Goal: Task Accomplishment & Management: Manage account settings

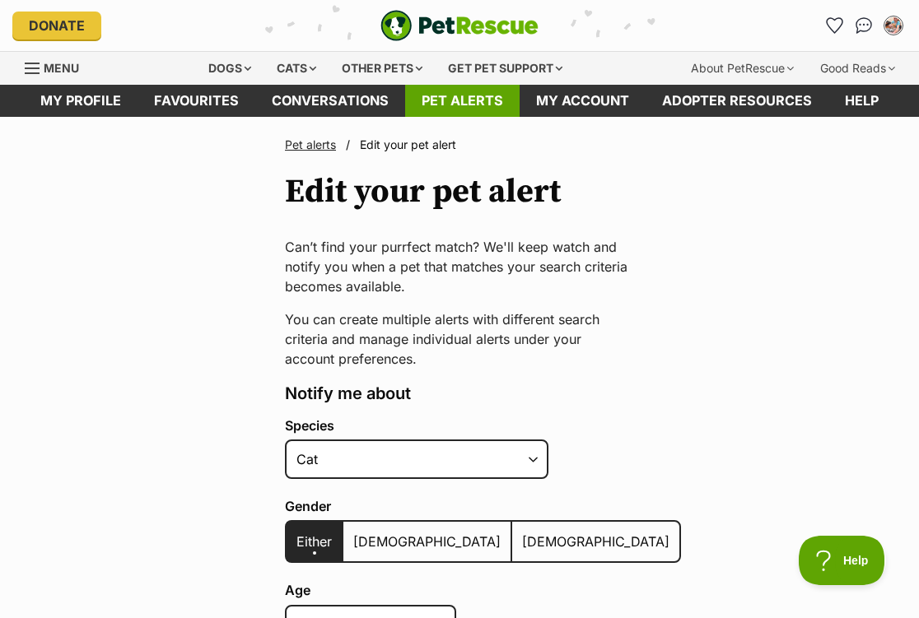
click at [483, 105] on link "Pet alerts" at bounding box center [462, 101] width 114 height 32
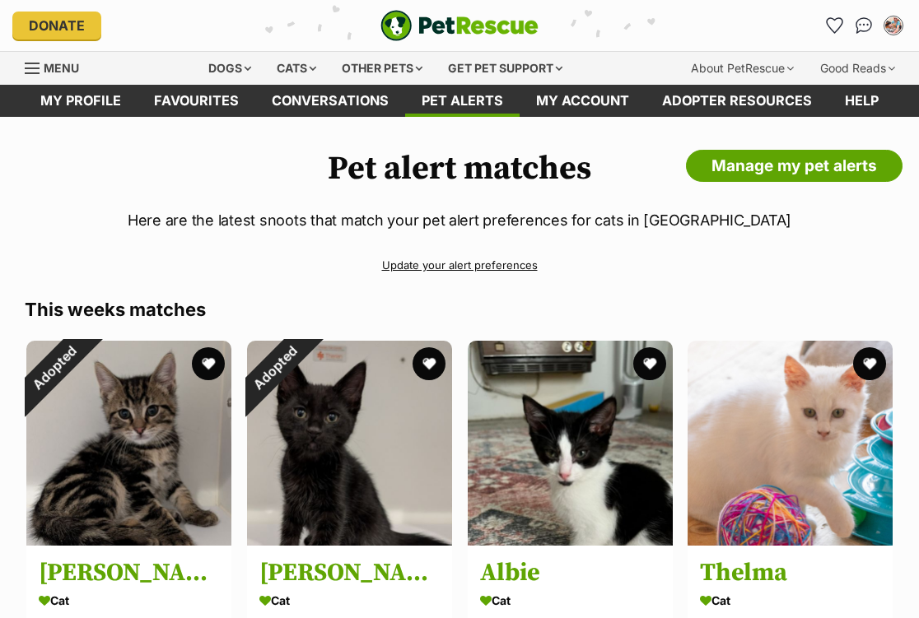
click at [803, 183] on h1 "Pet alert matches" at bounding box center [459, 169] width 869 height 38
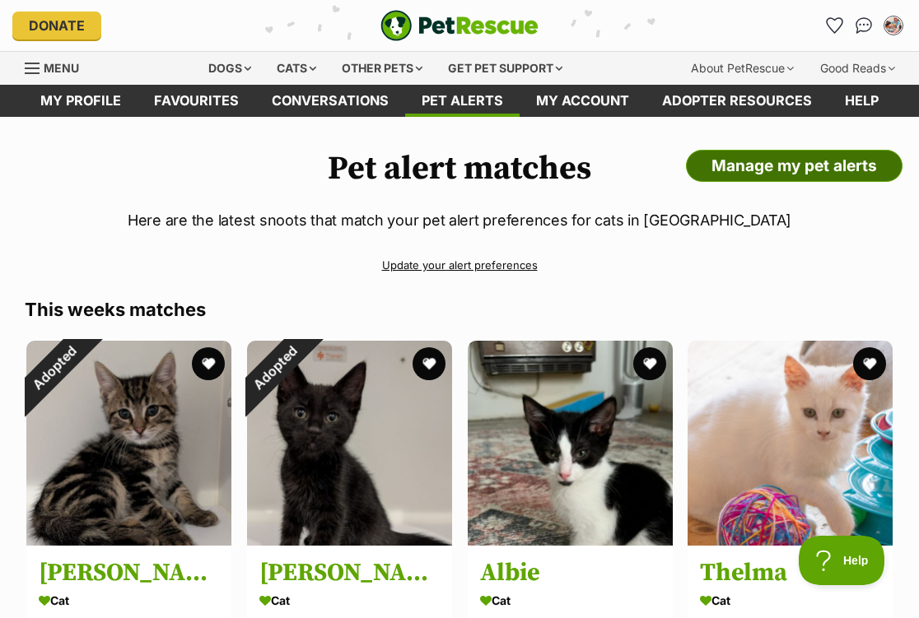
click at [797, 165] on link "Manage my pet alerts" at bounding box center [794, 166] width 216 height 33
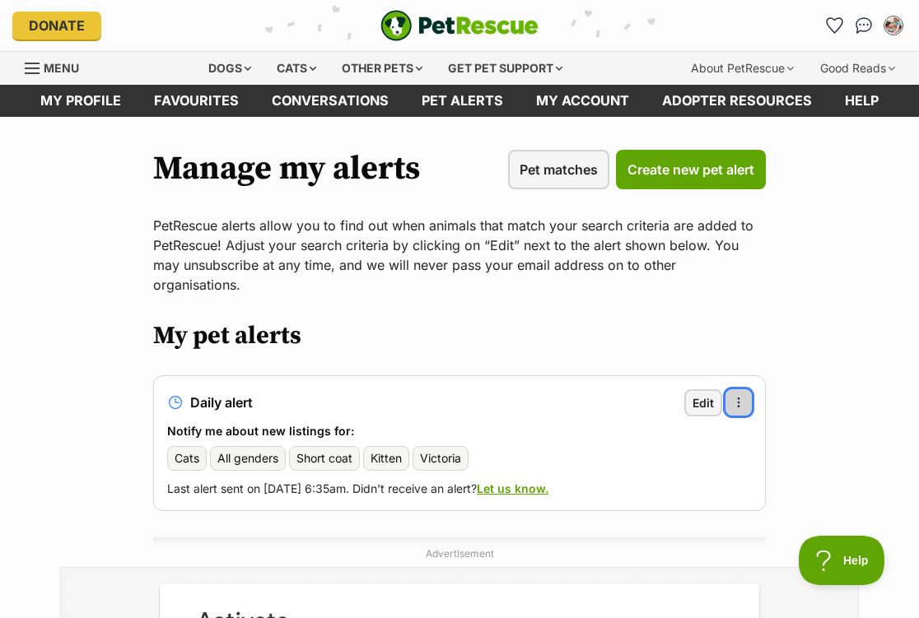
click at [739, 396] on span "button" at bounding box center [738, 402] width 13 height 13
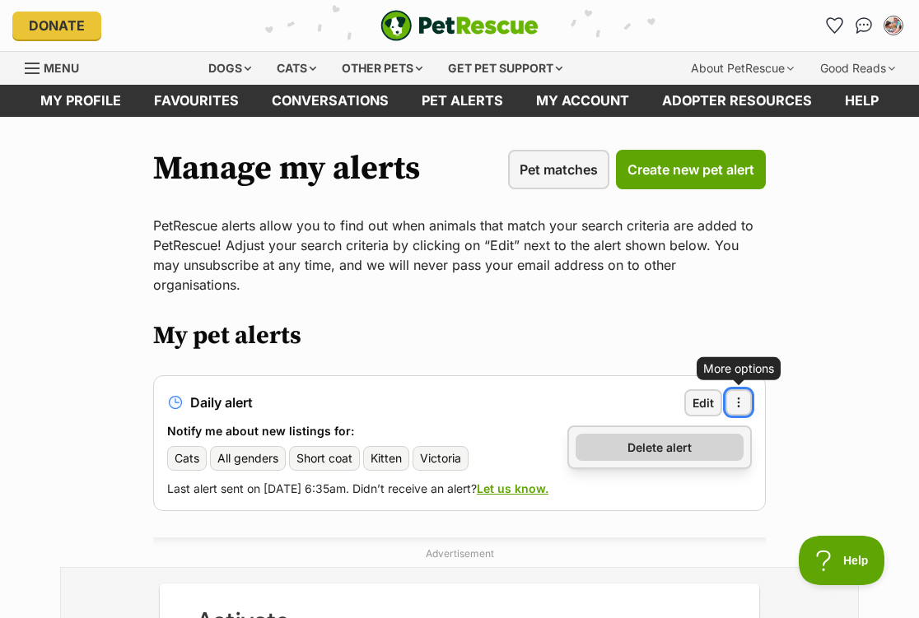
click at [695, 434] on link "Delete alert" at bounding box center [659, 447] width 168 height 27
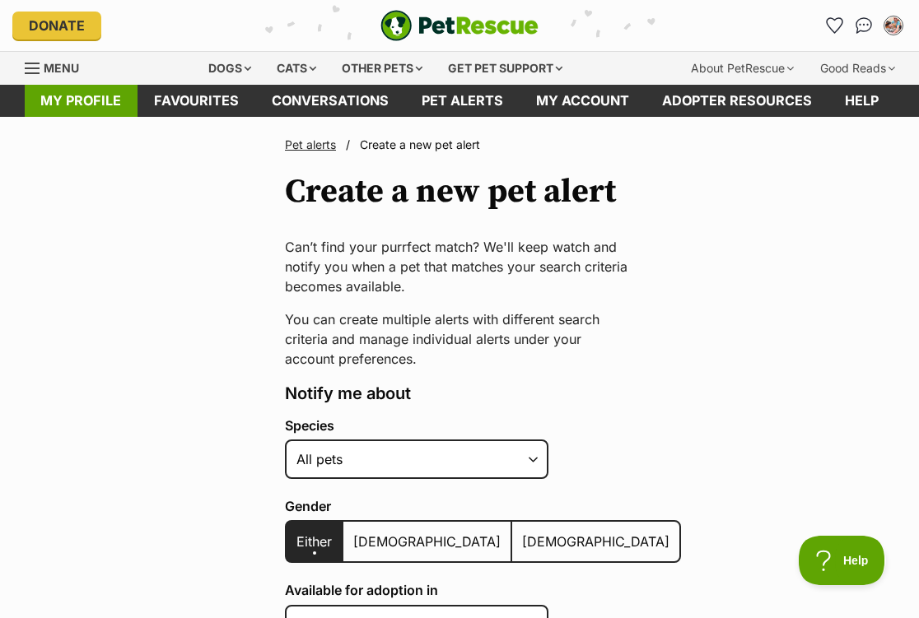
click at [66, 103] on link "My profile" at bounding box center [81, 101] width 114 height 32
